Goal: Task Accomplishment & Management: Complete application form

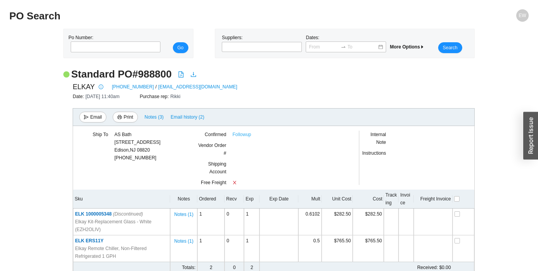
click at [235, 136] on link "Followup" at bounding box center [241, 135] width 19 height 8
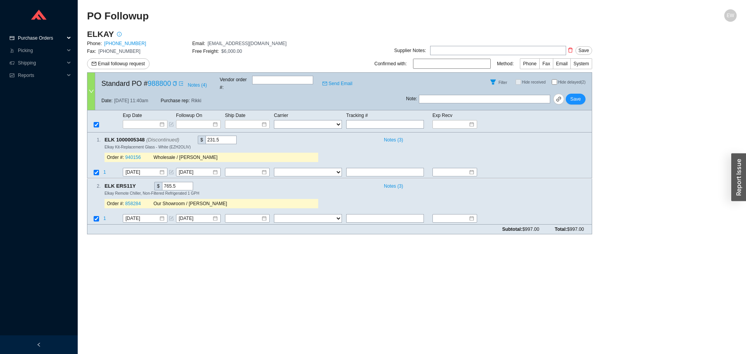
click at [50, 35] on span "Purchase Orders" at bounding box center [41, 38] width 47 height 12
click at [37, 61] on link "Followup" at bounding box center [28, 62] width 19 height 5
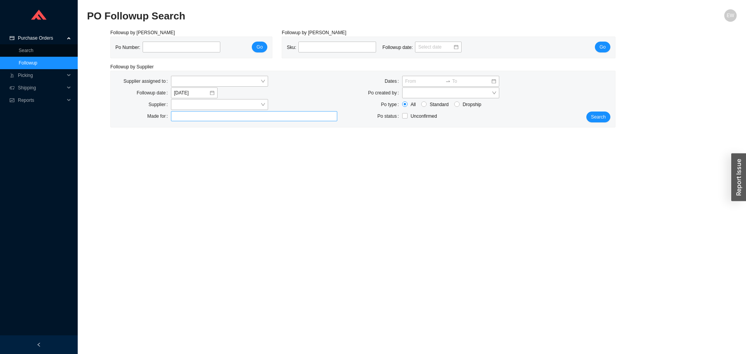
click at [193, 118] on div at bounding box center [250, 116] width 157 height 8
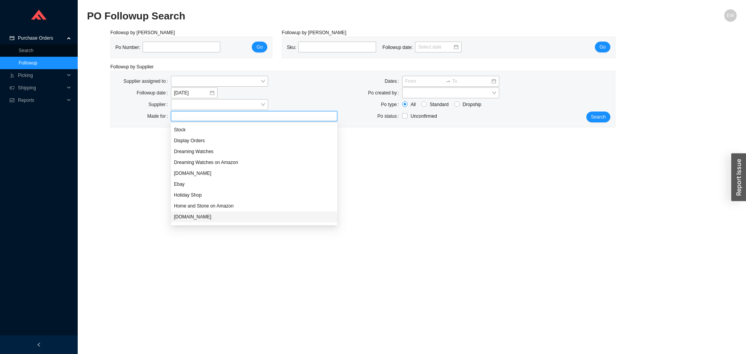
click at [193, 221] on div "HomeAndStone.Com" at bounding box center [254, 216] width 166 height 11
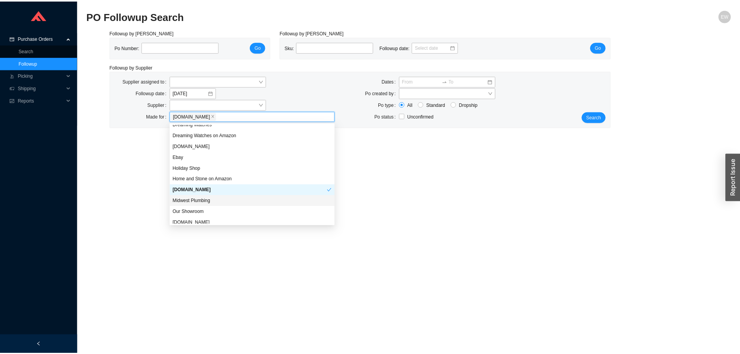
scroll to position [75, 0]
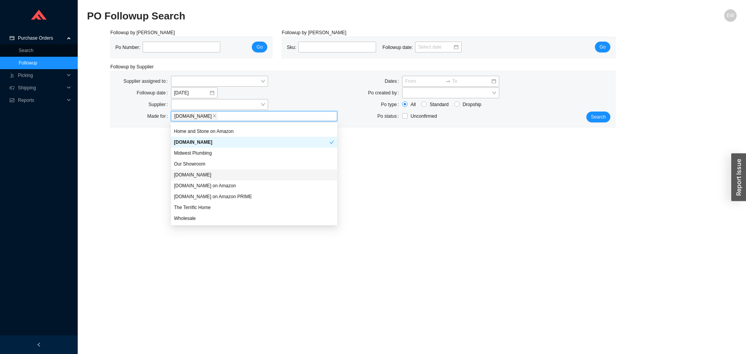
click at [196, 172] on div "QualityBath.com" at bounding box center [254, 174] width 160 height 7
click at [196, 172] on div "QualityBath.com" at bounding box center [251, 174] width 155 height 7
click at [196, 165] on div "Our Showroom" at bounding box center [254, 163] width 160 height 7
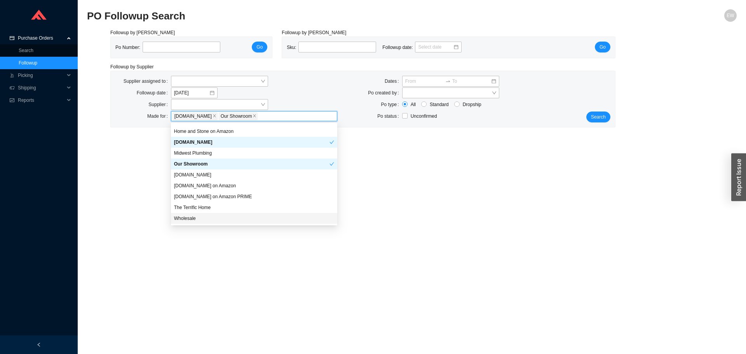
click at [195, 218] on div "Wholesale" at bounding box center [254, 218] width 160 height 7
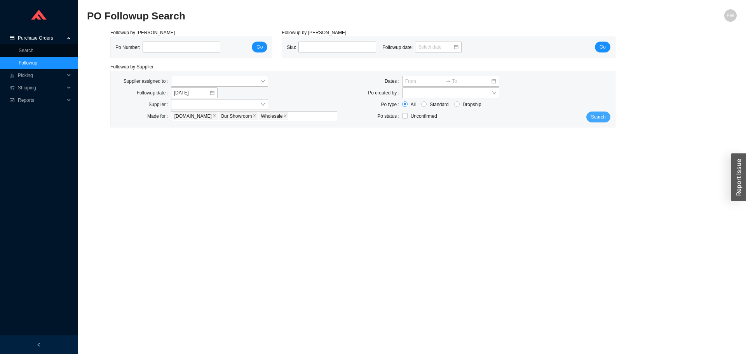
click at [604, 115] on button "Search" at bounding box center [598, 116] width 24 height 11
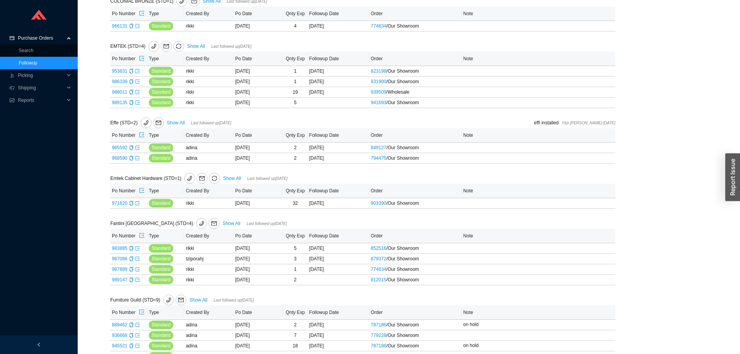
scroll to position [583, 0]
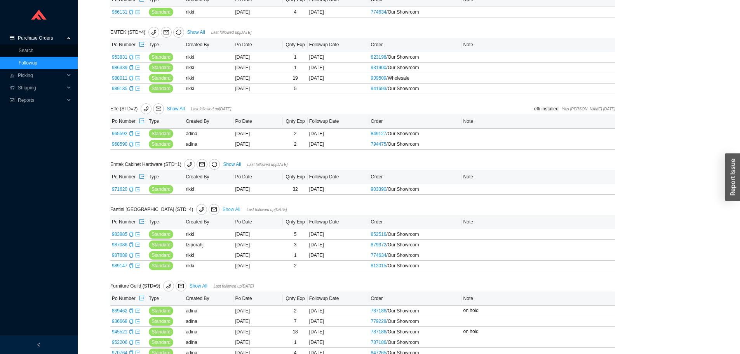
click at [223, 212] on link "Show All" at bounding box center [232, 209] width 18 height 5
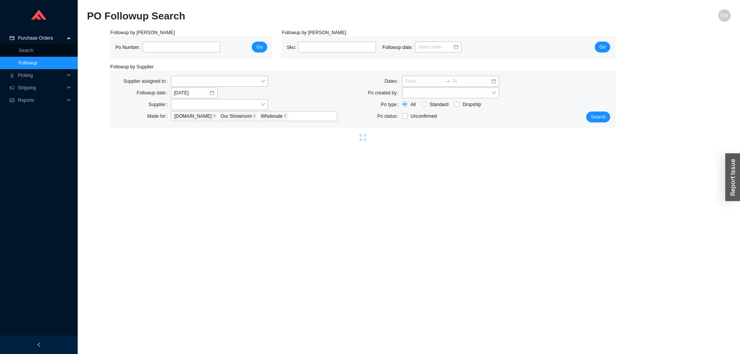
select select "2"
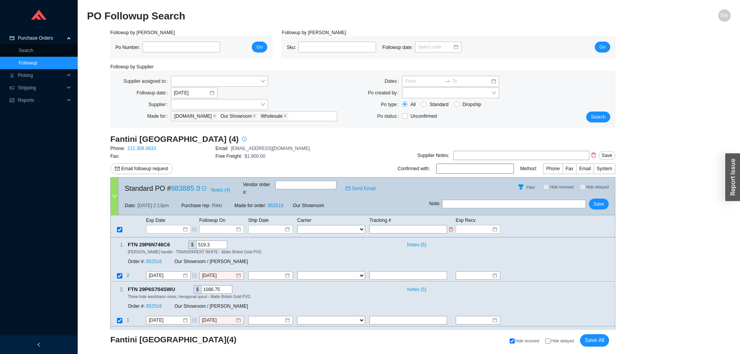
paste input "1ZW623366776625829"
type input "1ZW623366776625829"
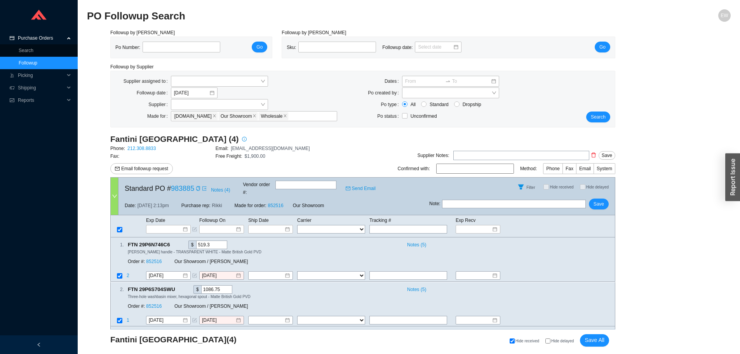
type input "1ZW623366776625829"
click at [321, 225] on select "FedEx UPS ---------------- 2 Day Transportation INC A&B Freight A. Duie Pyle AA…" at bounding box center [331, 229] width 68 height 9
select select "2"
click at [297, 225] on select "FedEx UPS ---------------- 2 Day Transportation INC A&B Freight A. Duie Pyle AA…" at bounding box center [331, 229] width 68 height 9
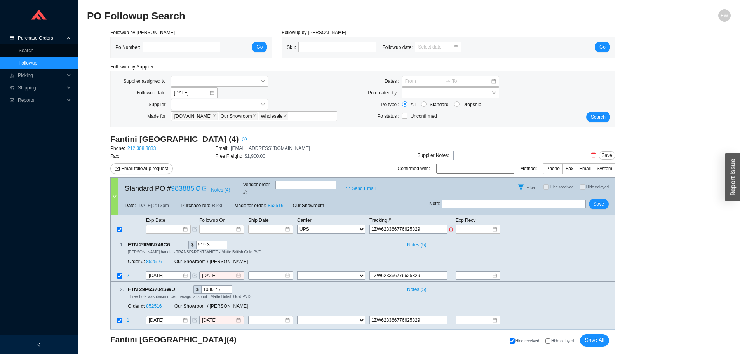
select select "2"
click at [274, 225] on input at bounding box center [267, 229] width 33 height 8
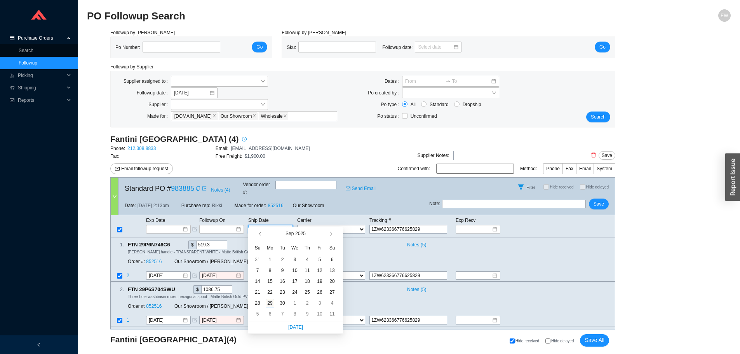
type input "9/29/2025"
click at [268, 302] on div "29" at bounding box center [270, 303] width 9 height 9
type input "9/29/2025"
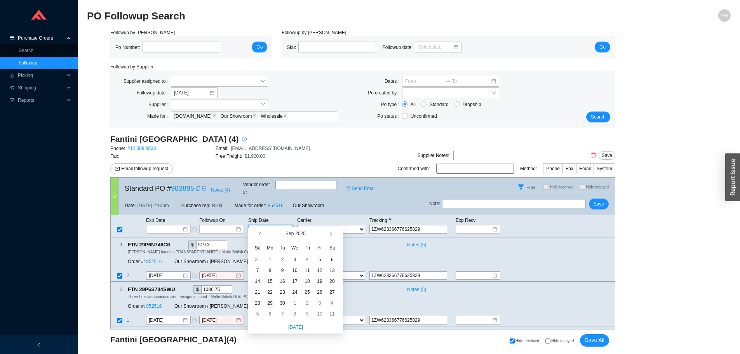
type input "9/29/2025"
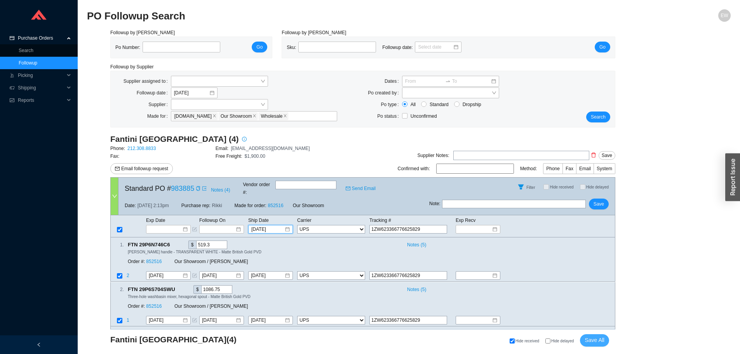
click at [591, 339] on span "Save All" at bounding box center [594, 340] width 20 height 9
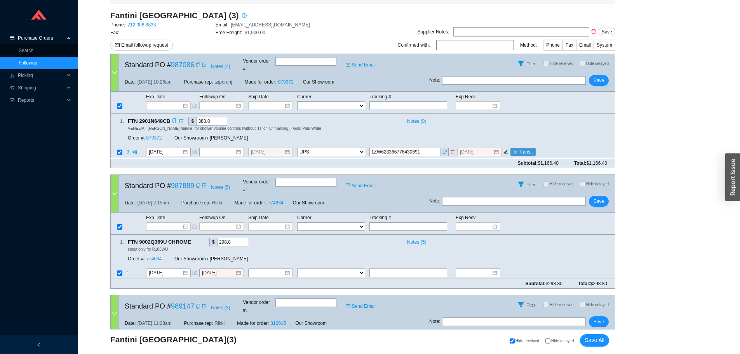
scroll to position [155, 0]
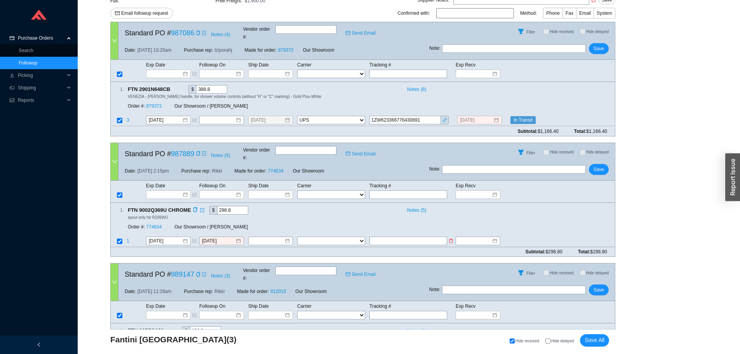
paste input "1ZW623366776832131"
type input "1ZW623366776832131"
click at [351, 237] on select "FedEx UPS ---------------- 2 Day Transportation INC A&B Freight A. Duie Pyle AA…" at bounding box center [331, 241] width 68 height 9
select select "2"
click at [297, 237] on select "FedEx UPS ---------------- 2 Day Transportation INC A&B Freight A. Duie Pyle AA…" at bounding box center [331, 241] width 68 height 9
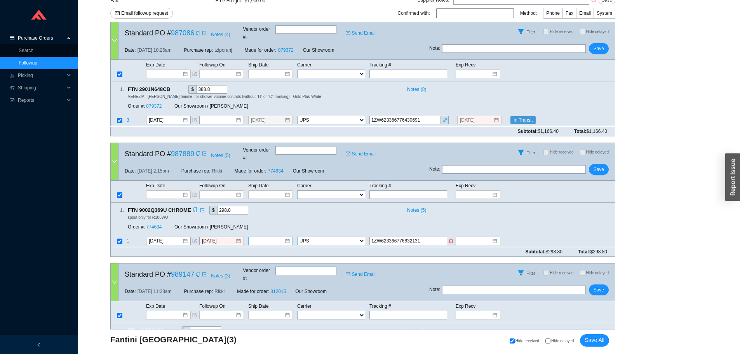
click at [285, 237] on div at bounding box center [270, 241] width 39 height 8
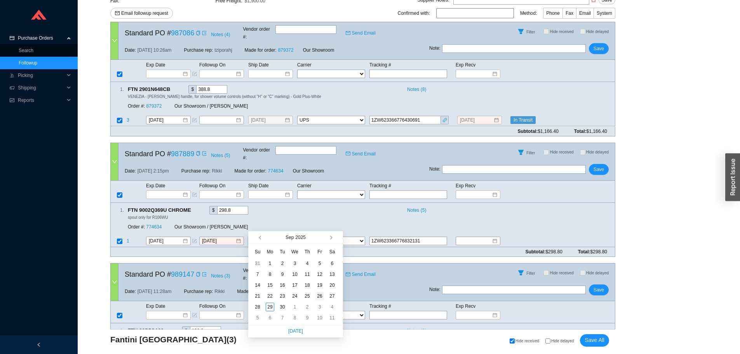
type input "9/26/2025"
click at [320, 298] on div "26" at bounding box center [319, 296] width 9 height 9
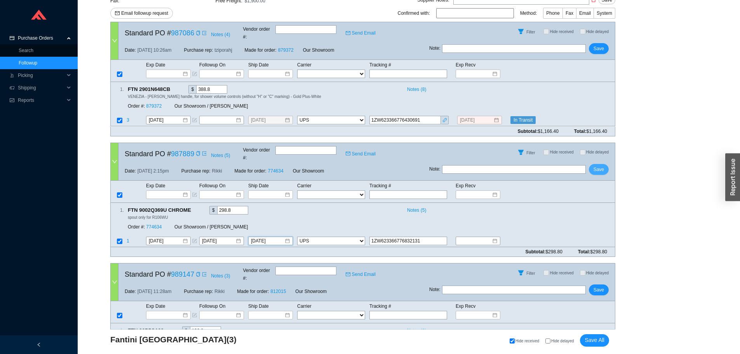
click at [595, 165] on span "Save" at bounding box center [598, 169] width 10 height 8
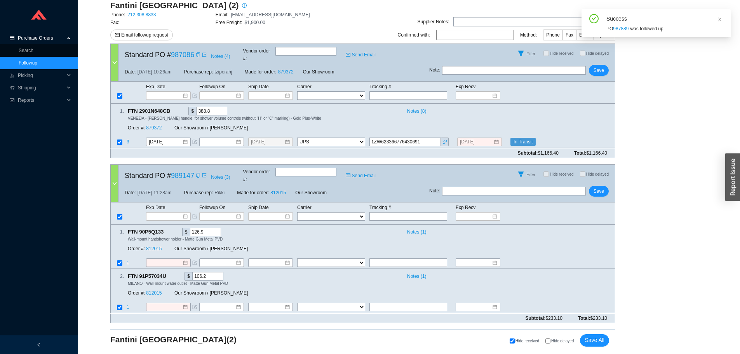
scroll to position [118, 0]
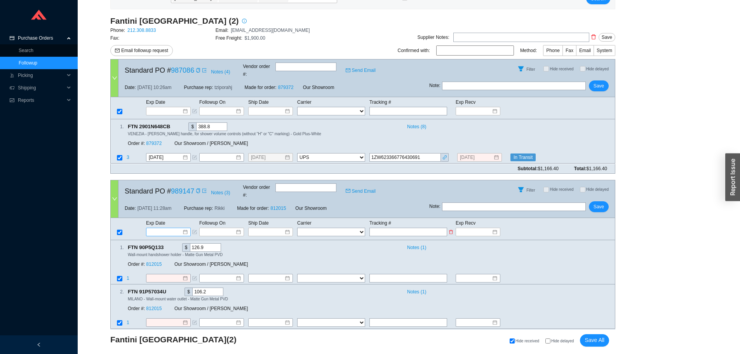
click at [185, 228] on div at bounding box center [168, 232] width 38 height 8
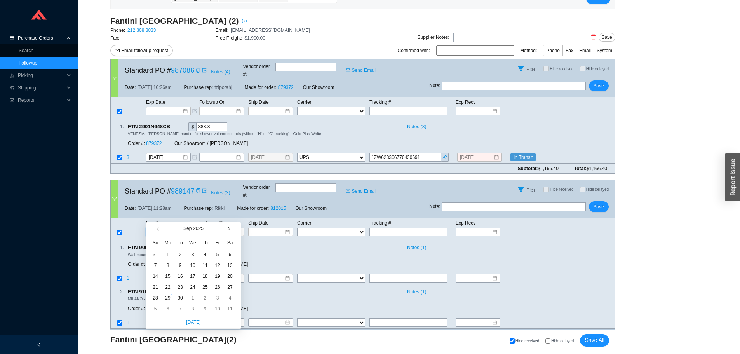
click at [228, 228] on span "button" at bounding box center [228, 228] width 4 height 4
type input "11/17/2025"
click at [169, 284] on div "17" at bounding box center [167, 287] width 9 height 9
type input "11/17/2025"
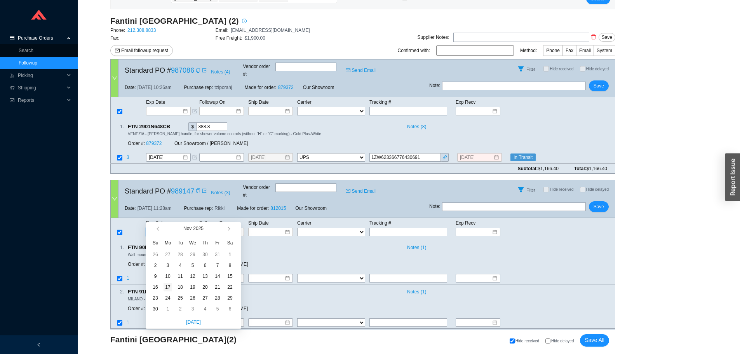
type input "11/17/2025"
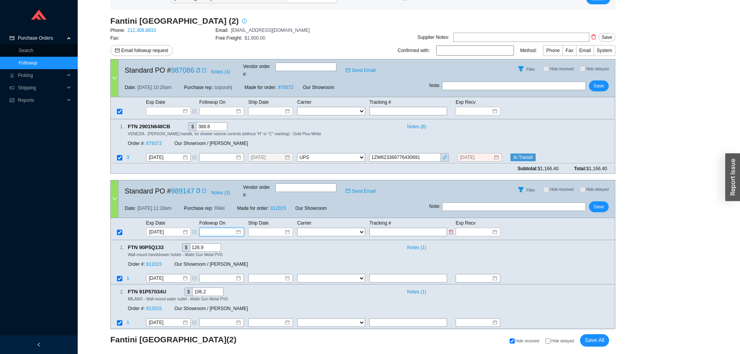
click at [230, 228] on input at bounding box center [218, 232] width 33 height 8
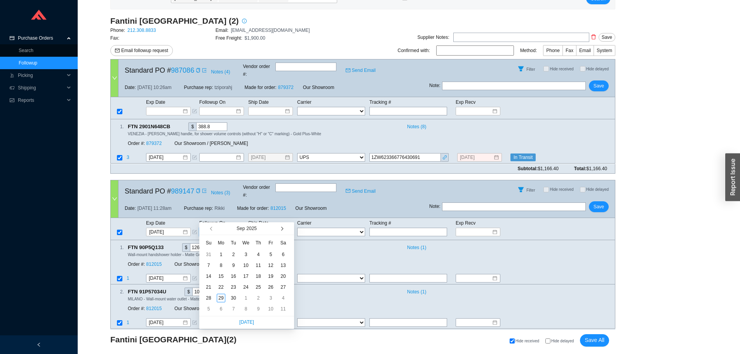
click at [278, 227] on button "button" at bounding box center [281, 228] width 7 height 12
click at [282, 228] on span "button" at bounding box center [281, 228] width 4 height 4
type input "11/3/2025"
click at [220, 263] on div "3" at bounding box center [221, 265] width 9 height 9
type input "11/3/2025"
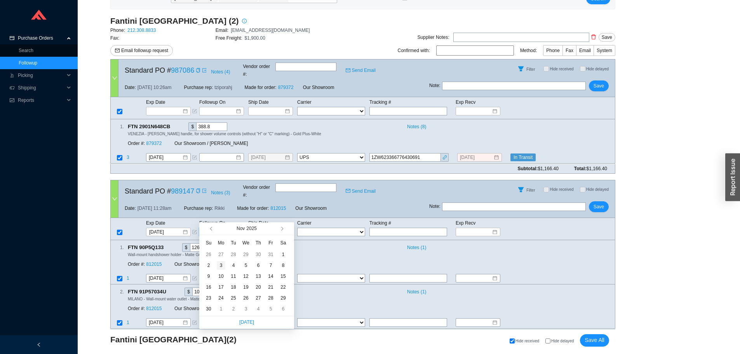
type input "11/3/2025"
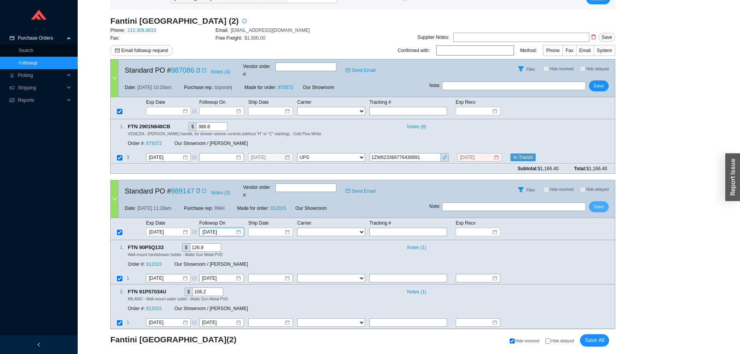
click at [598, 203] on span "Save" at bounding box center [598, 207] width 10 height 8
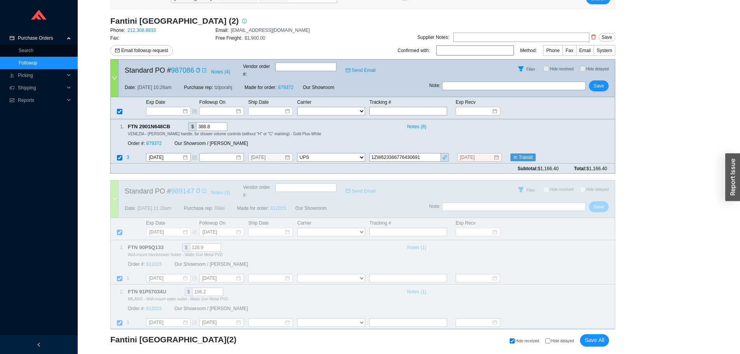
scroll to position [0, 0]
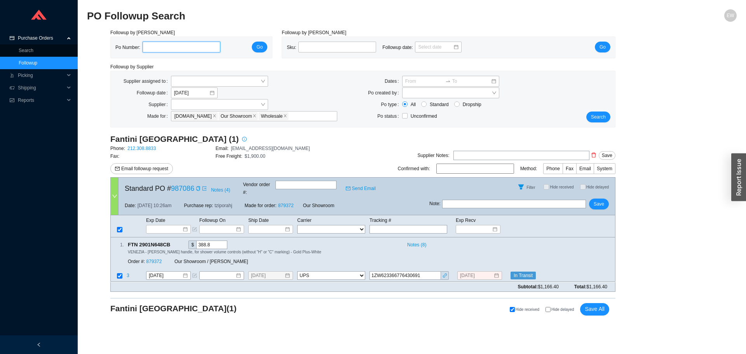
paste input "987581"
type input "987581"
click at [257, 49] on span "Go" at bounding box center [259, 47] width 6 height 8
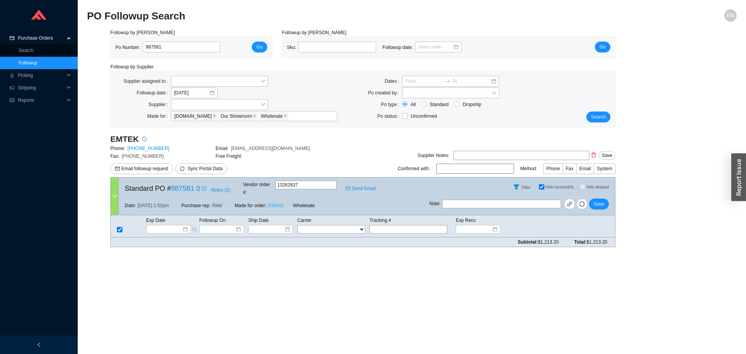
click at [280, 203] on link "938648" at bounding box center [276, 205] width 16 height 5
drag, startPoint x: 189, startPoint y: 47, endPoint x: 139, endPoint y: 49, distance: 50.1
click at [140, 49] on div "987581" at bounding box center [183, 47] width 86 height 11
paste input "988011"
type input "988011"
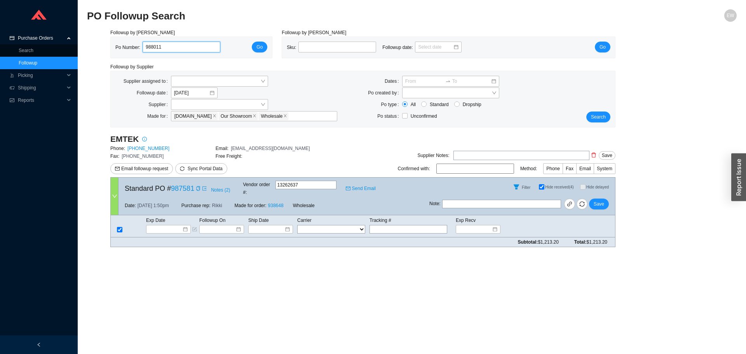
click button "Go" at bounding box center [260, 47] width 16 height 11
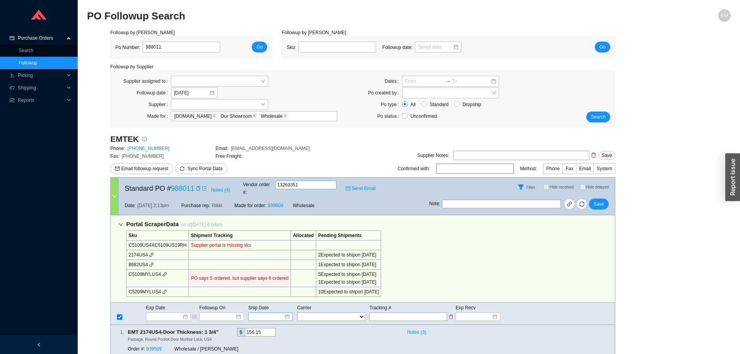
click at [284, 313] on input at bounding box center [267, 317] width 33 height 8
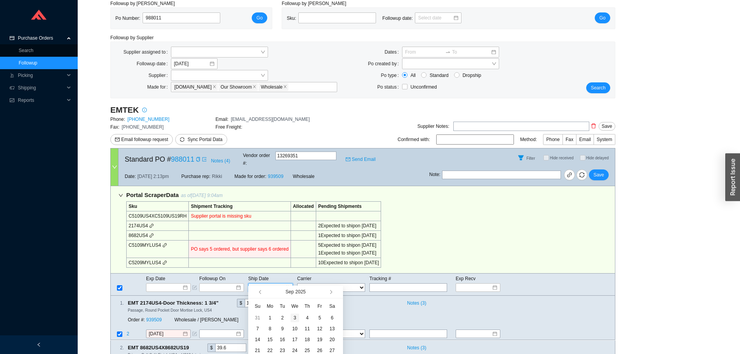
scroll to position [78, 0]
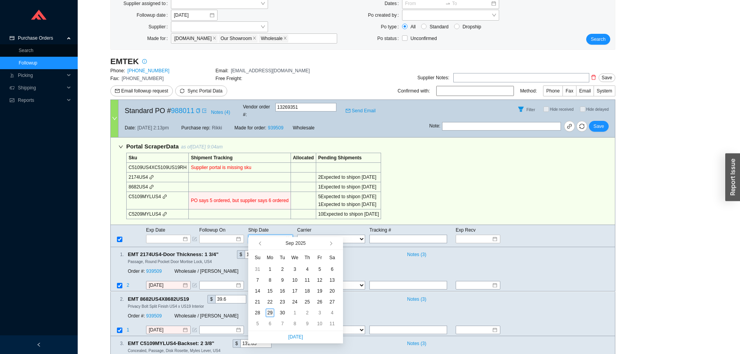
type input "9/29/2025"
click at [270, 314] on div "29" at bounding box center [270, 312] width 9 height 9
type input "9/29/2025"
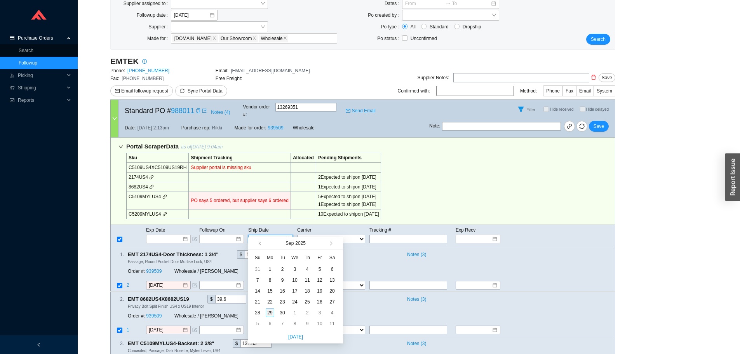
type input "9/29/2025"
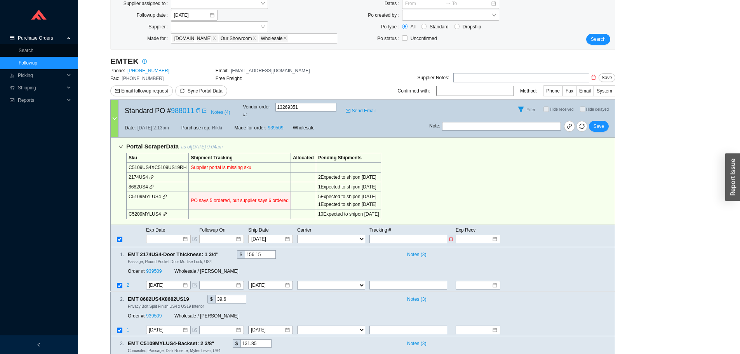
paste input "1ZE1R7481252726366."
type input "1ZE1R7481252726366."
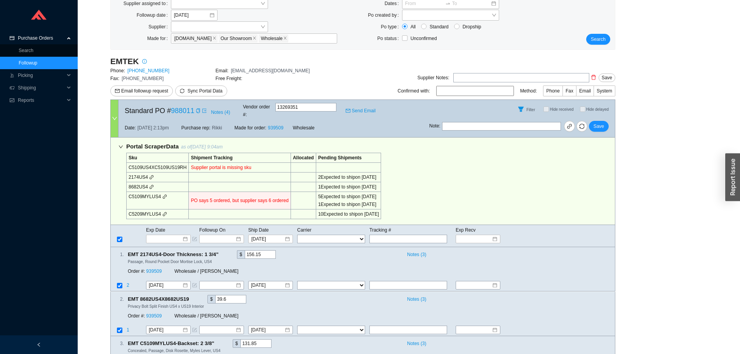
type input "1ZE1R7481252726366."
click at [343, 235] on select "FedEx UPS ---------------- 2 Day Transportation INC A&B Freight A. Duie Pyle AA…" at bounding box center [331, 239] width 68 height 9
select select "2"
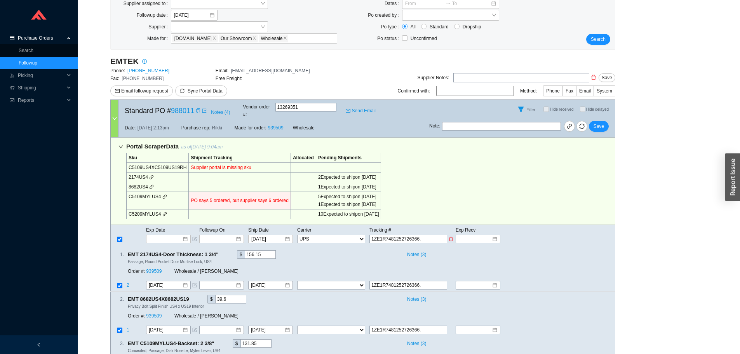
click at [297, 235] on select "FedEx UPS ---------------- 2 Day Transportation INC A&B Freight A. Duie Pyle AA…" at bounding box center [331, 239] width 68 height 9
select select "2"
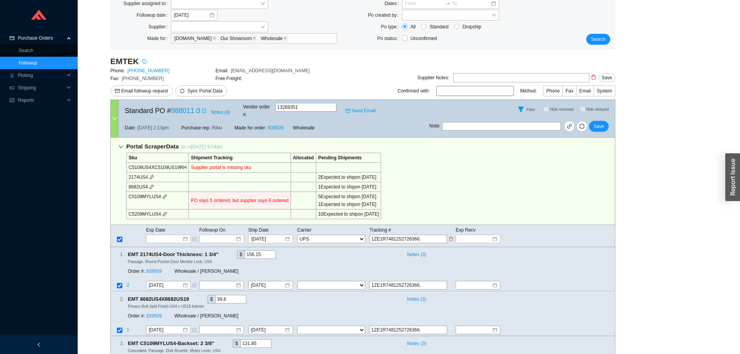
select select "2"
click at [605, 121] on button "Save" at bounding box center [599, 126] width 20 height 11
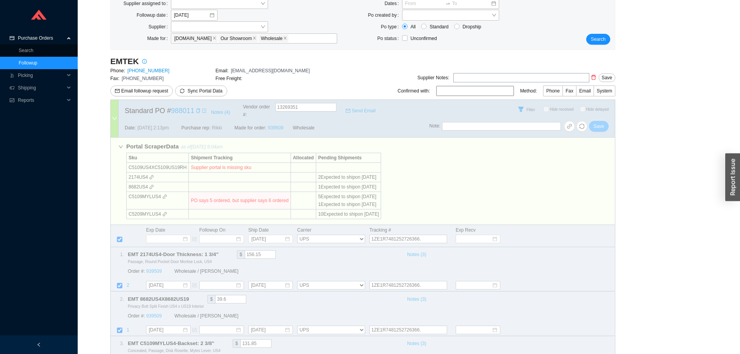
select select "2"
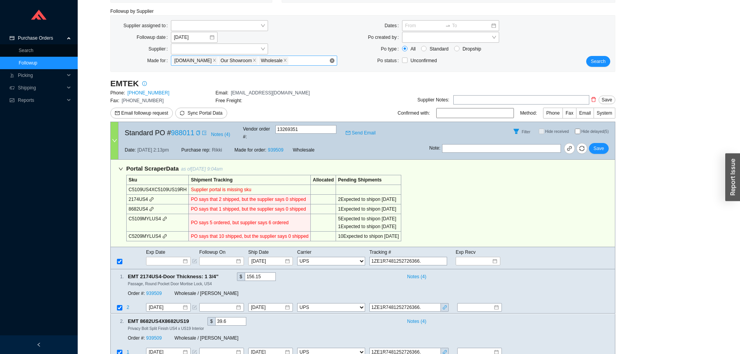
scroll to position [0, 0]
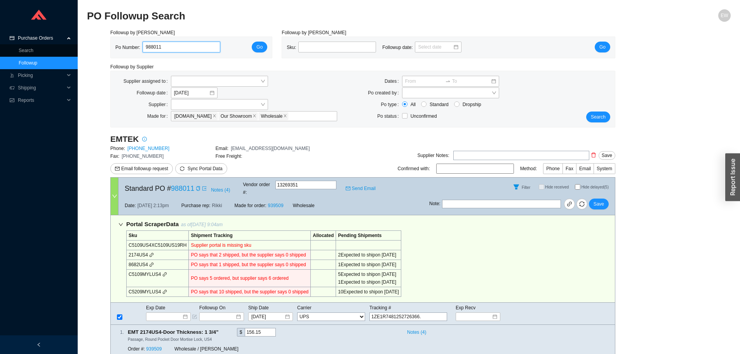
drag, startPoint x: 163, startPoint y: 49, endPoint x: 104, endPoint y: 49, distance: 58.6
click at [104, 49] on div "Followup by PO Po Number: 988011 Go Followup by Sku Sku: Followup date: Go Foll…" at bounding box center [408, 296] width 643 height 534
paste input "989135"
type input "989135"
click button "Go" at bounding box center [260, 47] width 16 height 11
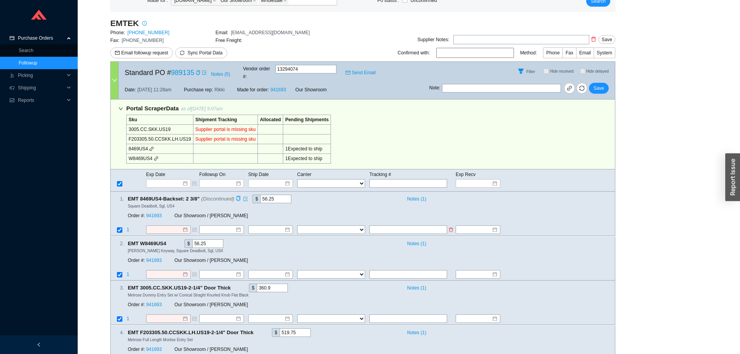
scroll to position [117, 0]
paste input "393648591575"
type input "393648591575"
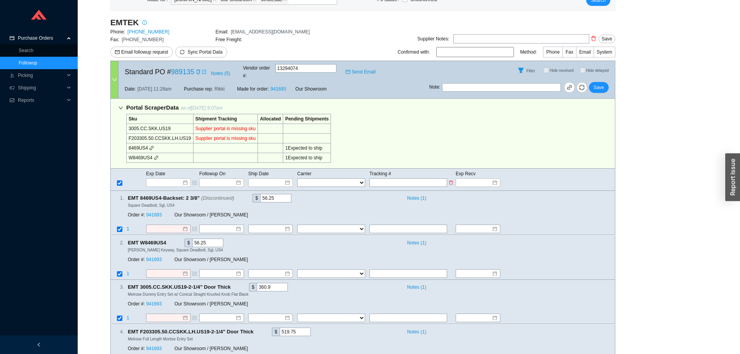
type input "393648591575"
drag, startPoint x: 356, startPoint y: 177, endPoint x: 352, endPoint y: 172, distance: 6.9
click at [355, 178] on select "FedEx UPS ---------------- 2 Day Transportation INC A&B Freight A. Duie Pyle AA…" at bounding box center [331, 182] width 68 height 9
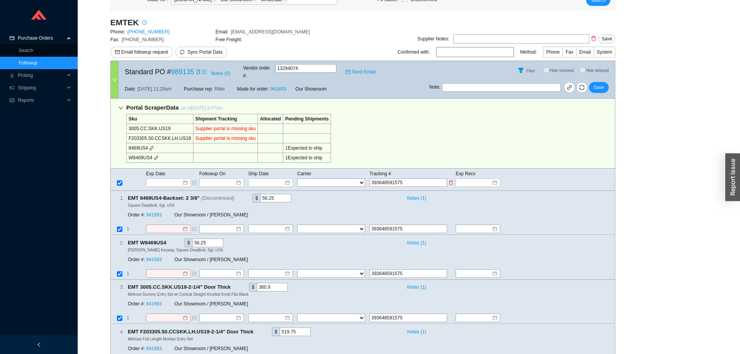
select select "1"
click at [297, 178] on select "FedEx UPS ---------------- 2 Day Transportation INC A&B Freight A. Duie Pyle AA…" at bounding box center [331, 182] width 68 height 9
select select "1"
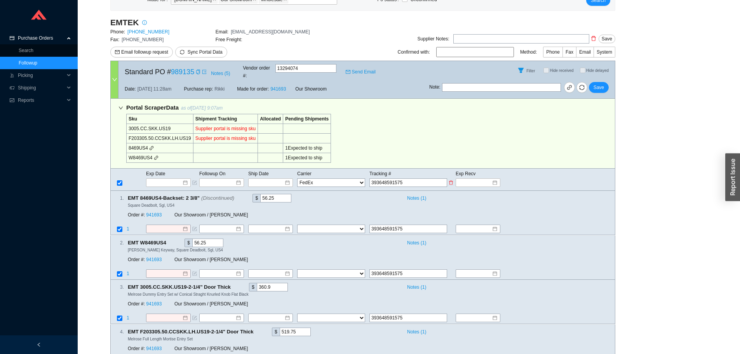
select select "1"
click at [278, 179] on input at bounding box center [267, 183] width 33 height 8
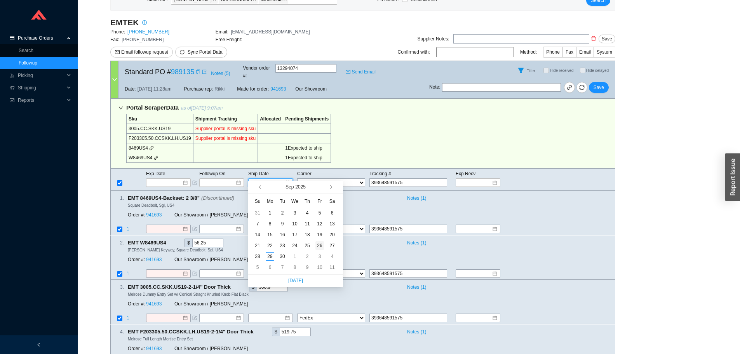
type input "9/26/2025"
click at [322, 245] on div "26" at bounding box center [319, 245] width 9 height 9
type input "9/26/2025"
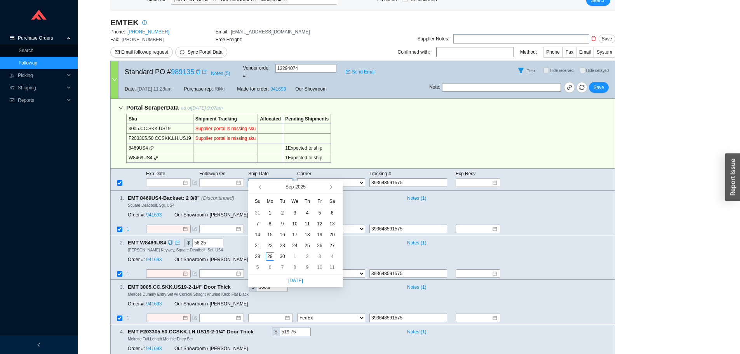
type input "9/26/2025"
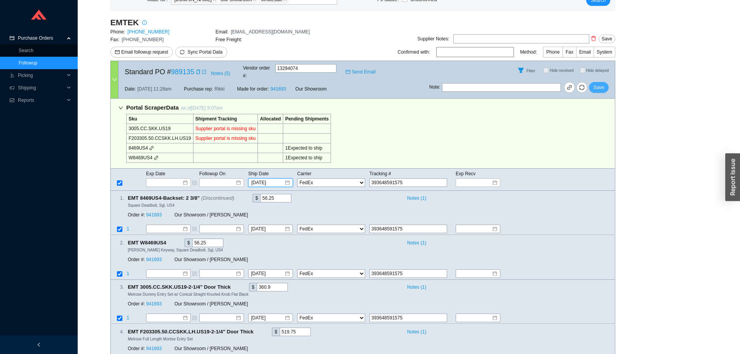
click at [596, 83] on span "Save" at bounding box center [598, 87] width 10 height 8
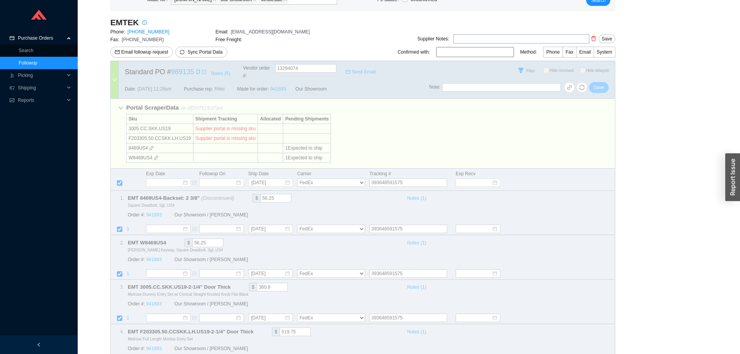
select select "1"
